Goal: Task Accomplishment & Management: Manage account settings

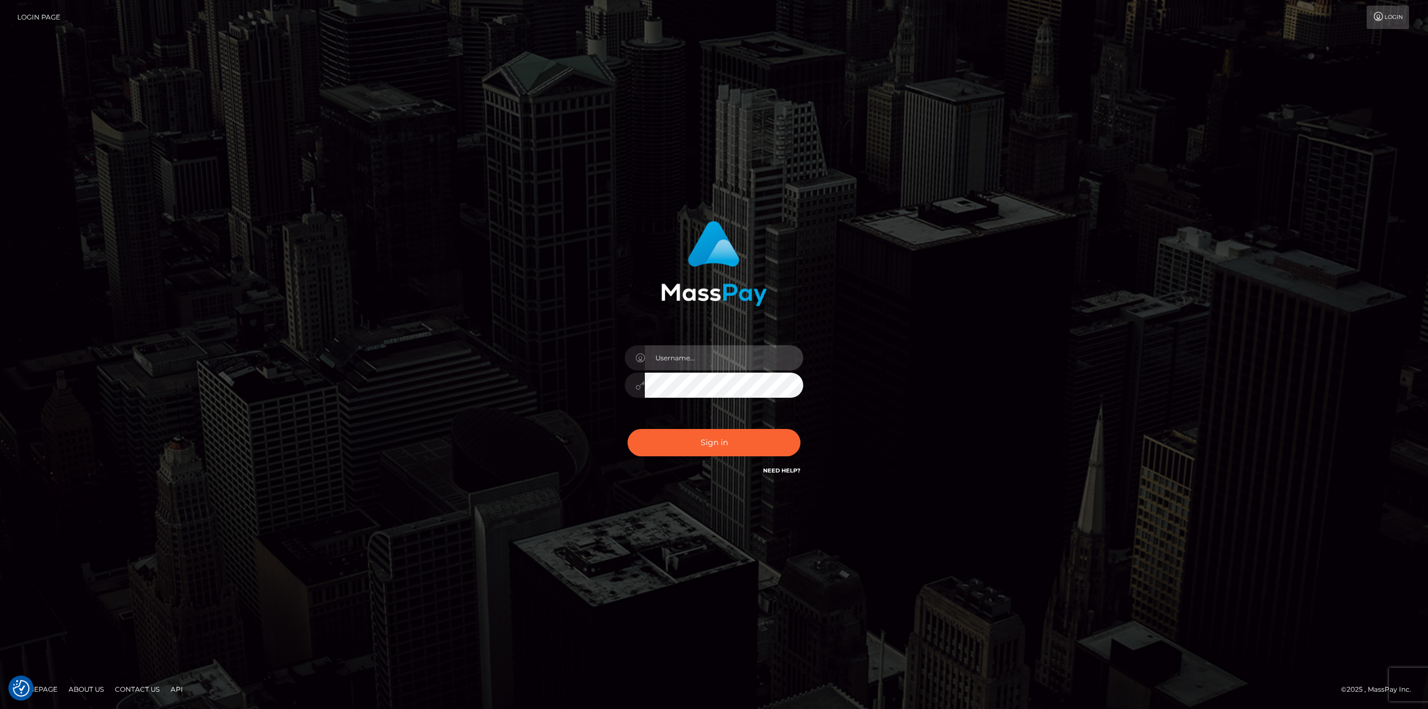
click at [689, 369] on input "text" at bounding box center [724, 357] width 158 height 25
type input "Ahmed"
click at [628, 429] on button "Sign in" at bounding box center [714, 442] width 173 height 27
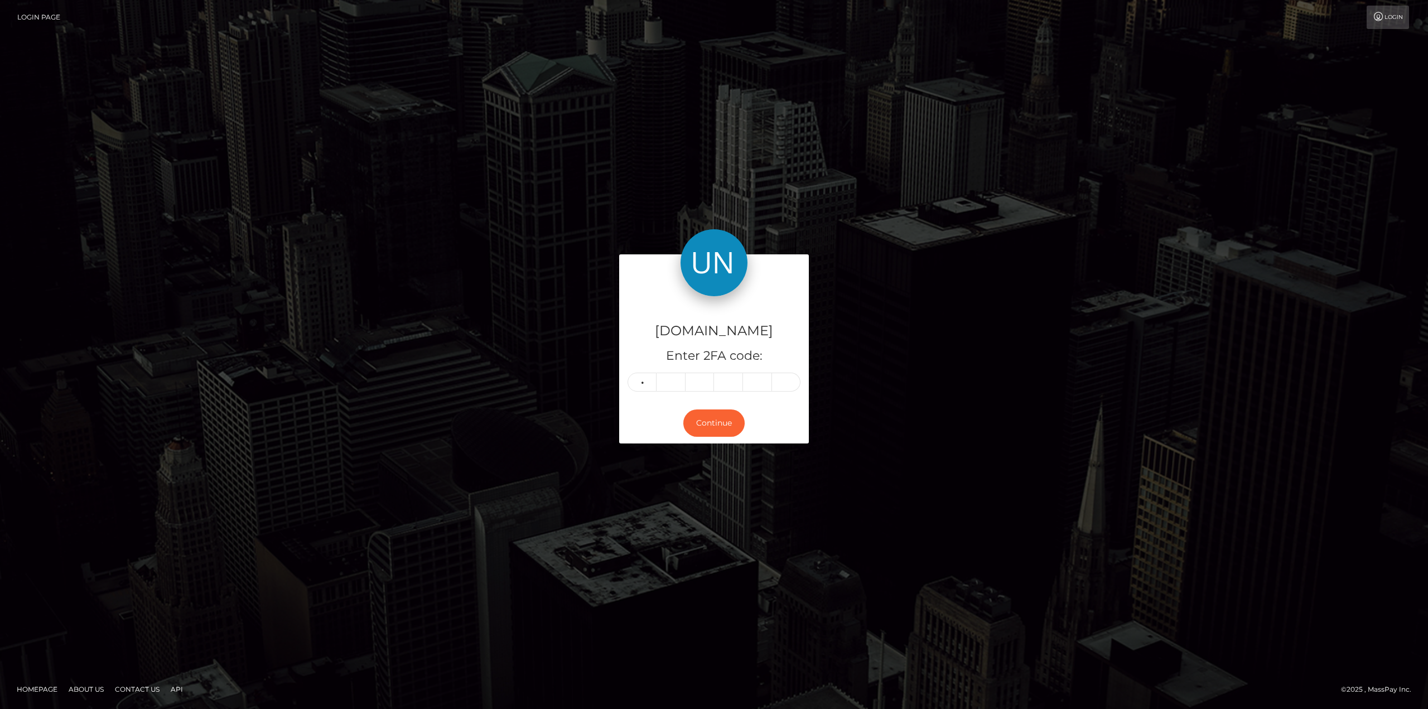
type input "6"
type input "8"
type input "6"
type input "7"
type input "5"
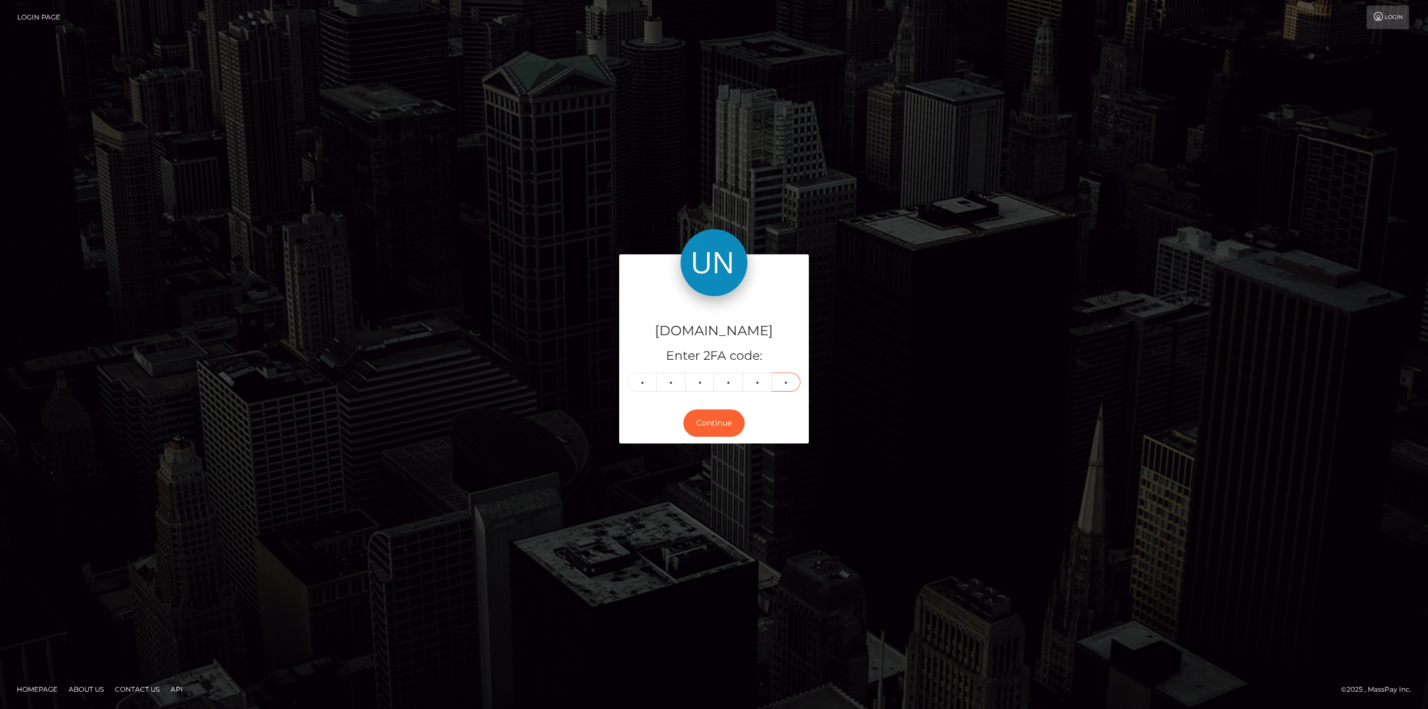
type input "5"
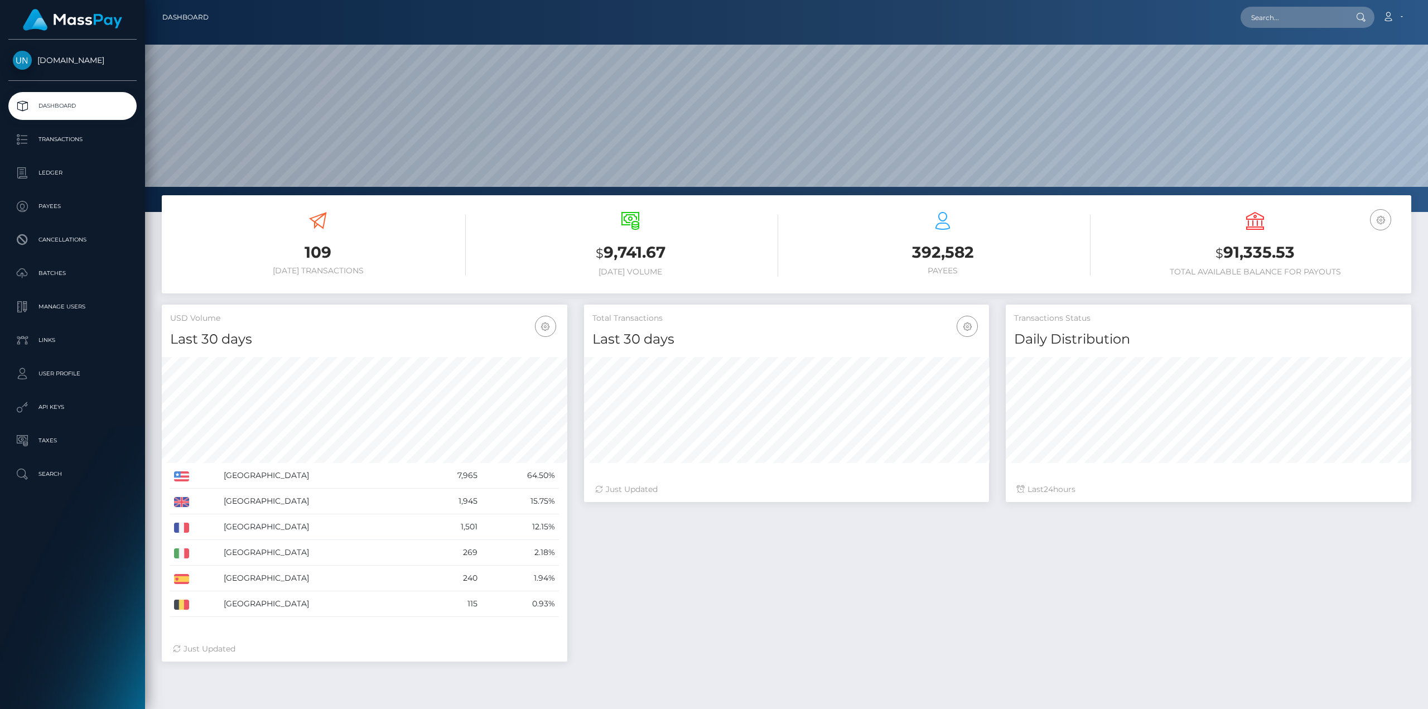
scroll to position [198, 405]
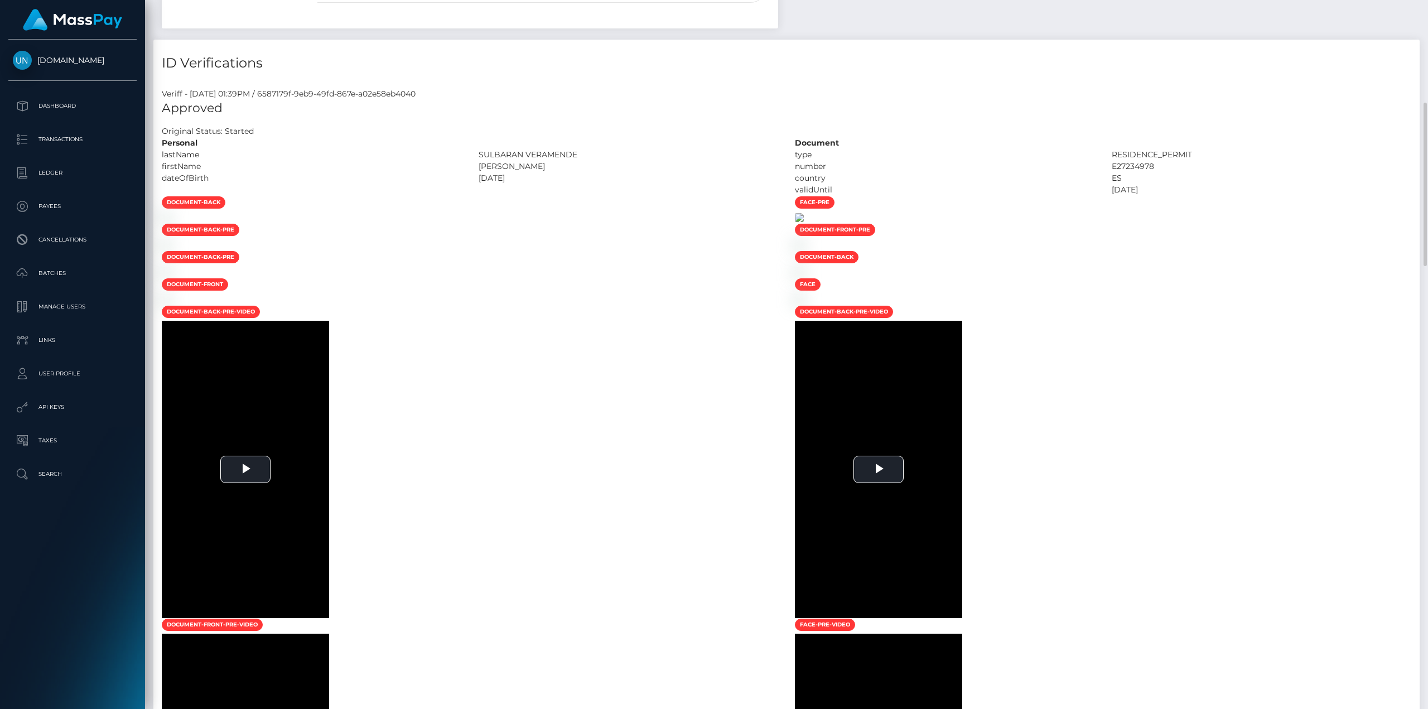
scroll to position [669, 0]
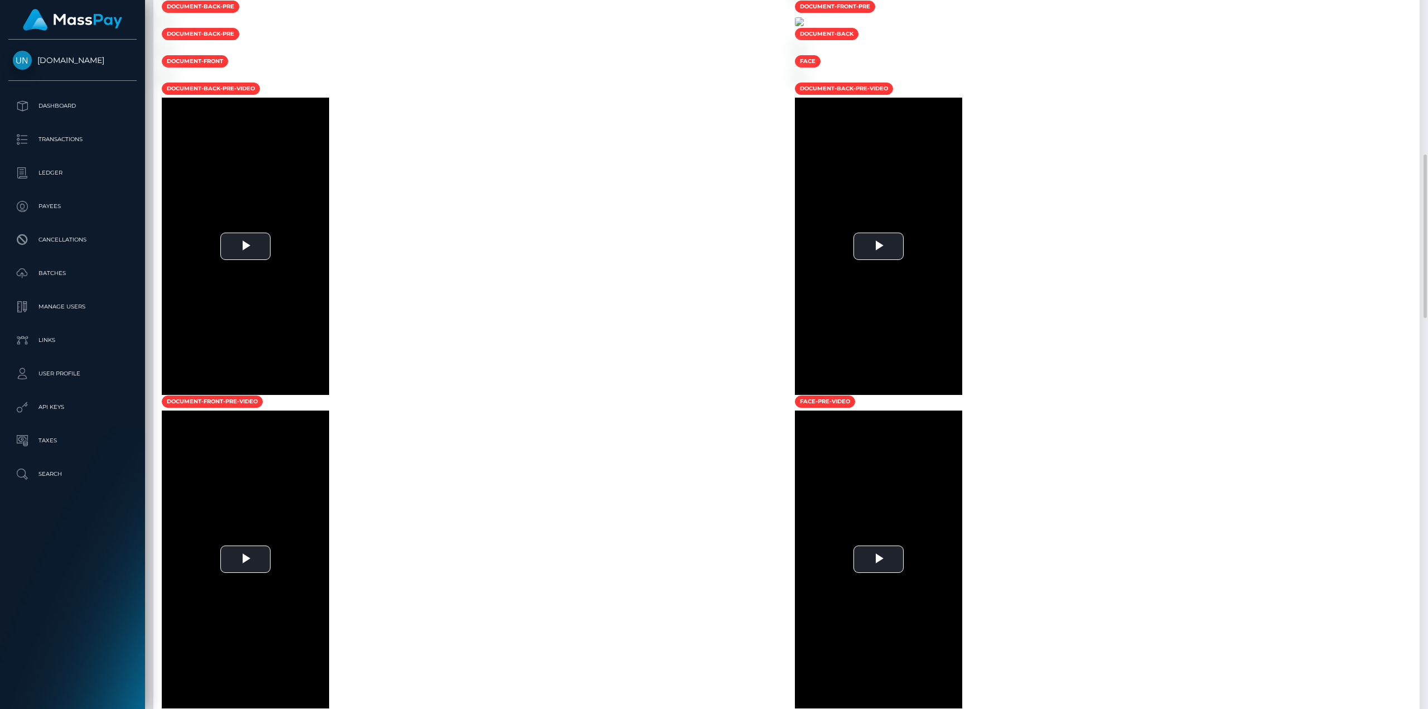
click at [804, 26] on img at bounding box center [799, 21] width 9 height 9
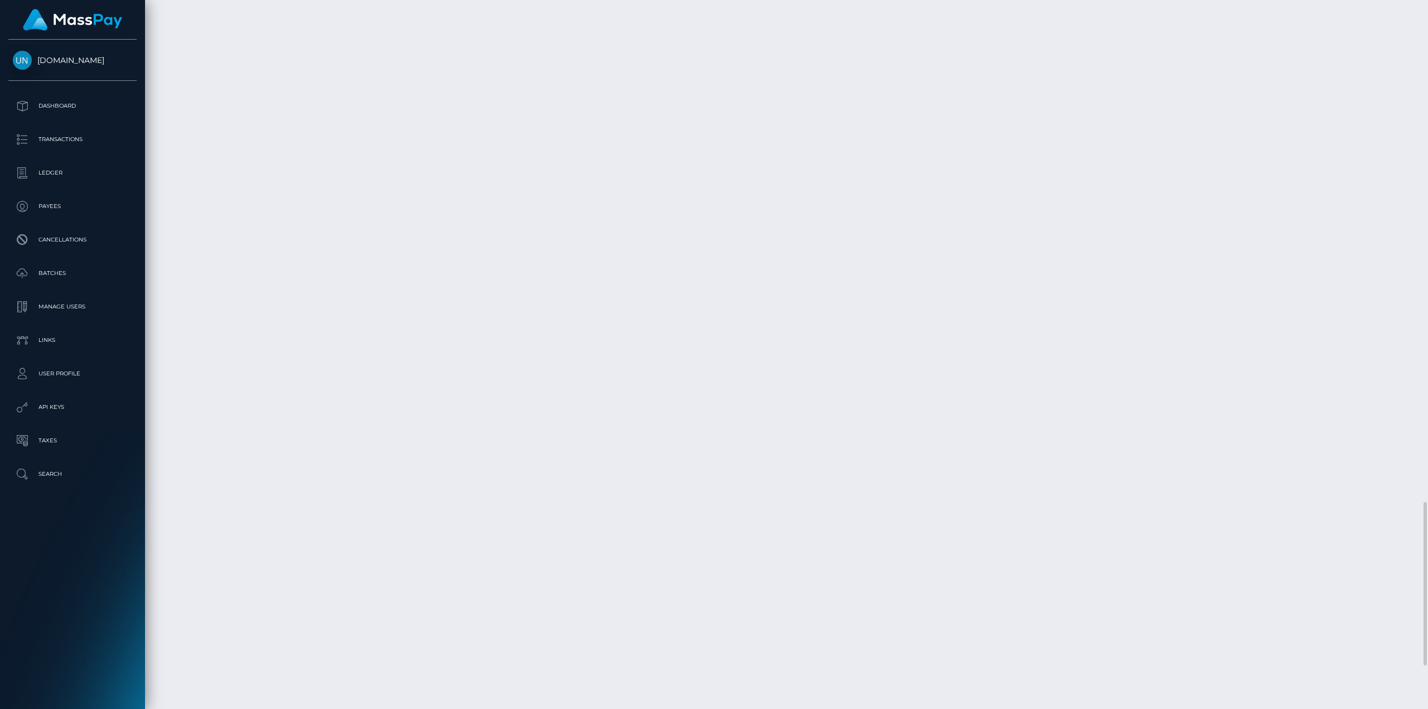
scroll to position [2363, 0]
